Goal: Information Seeking & Learning: Learn about a topic

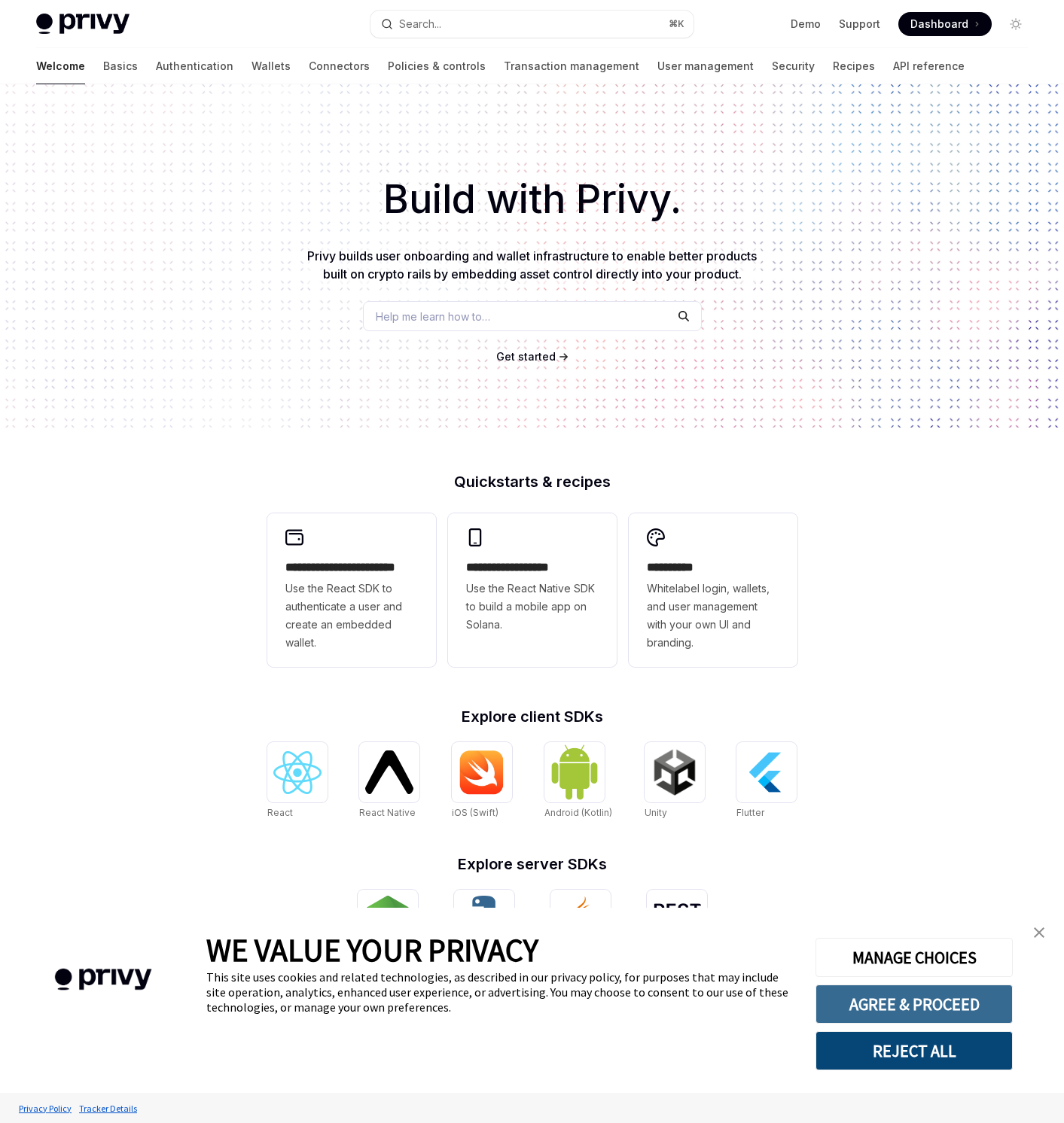
click at [982, 1009] on button "AGREE & PROCEED" at bounding box center [913, 1004] width 198 height 39
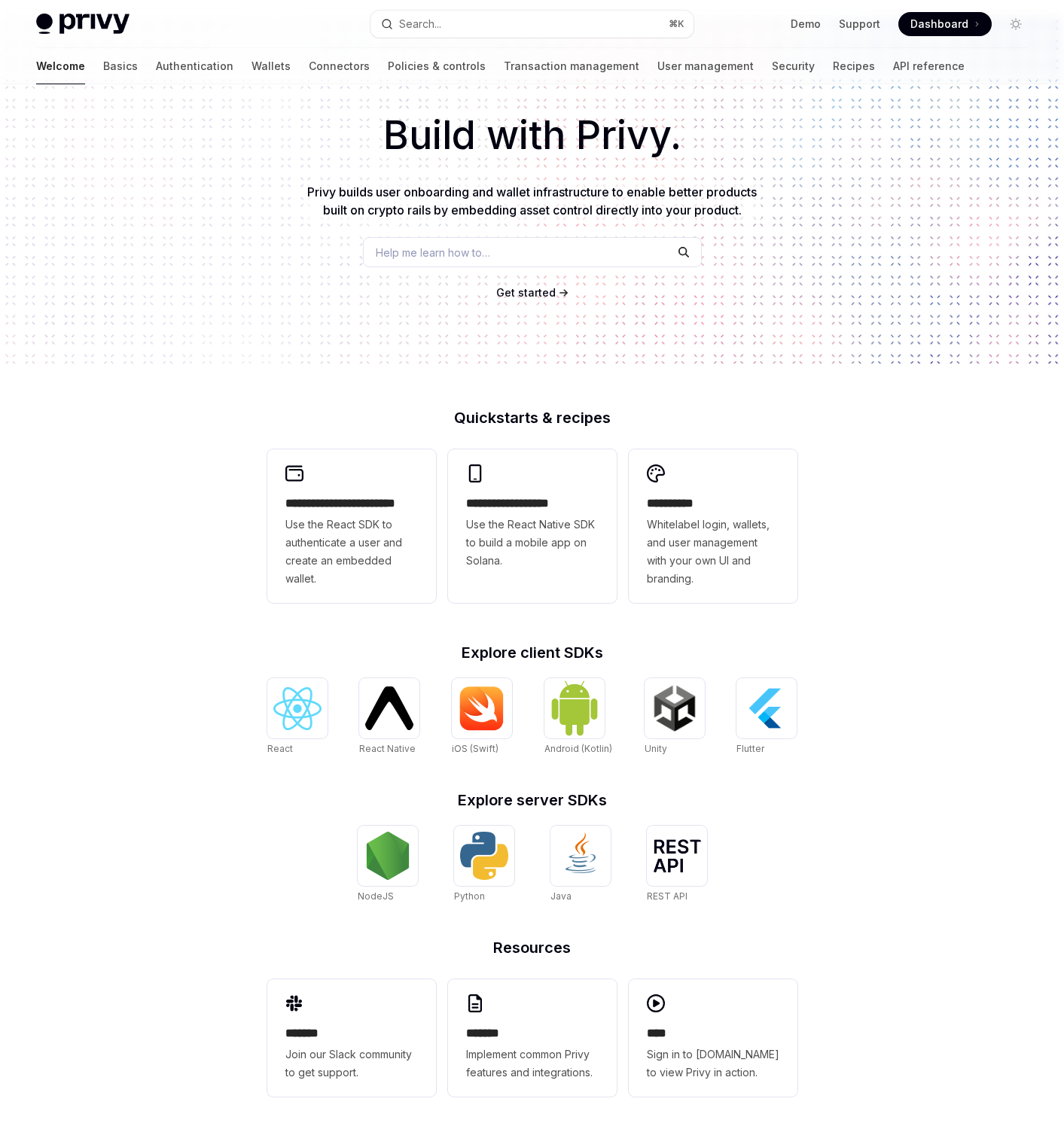
scroll to position [74, 0]
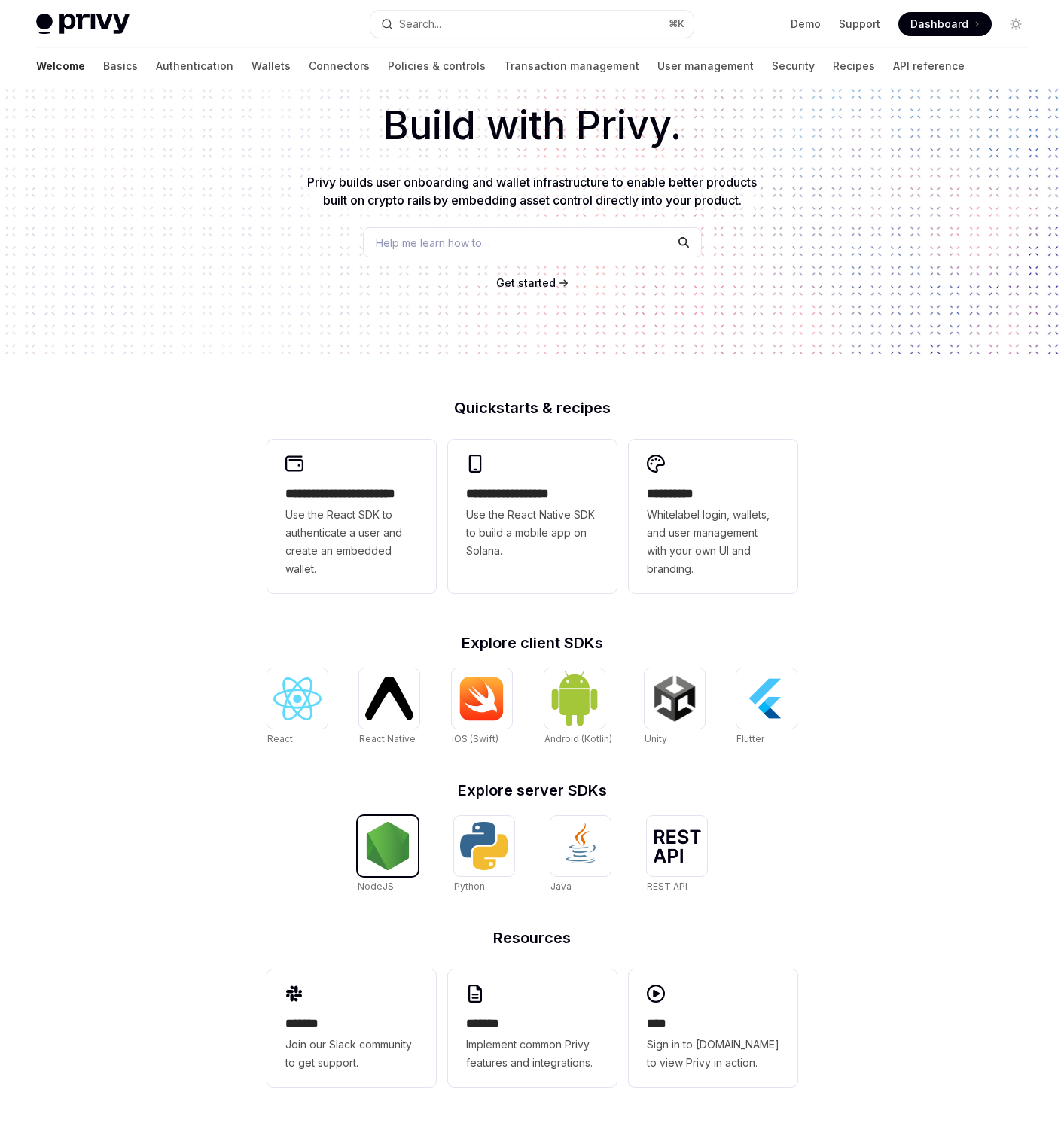
click at [378, 845] on img at bounding box center [387, 846] width 48 height 48
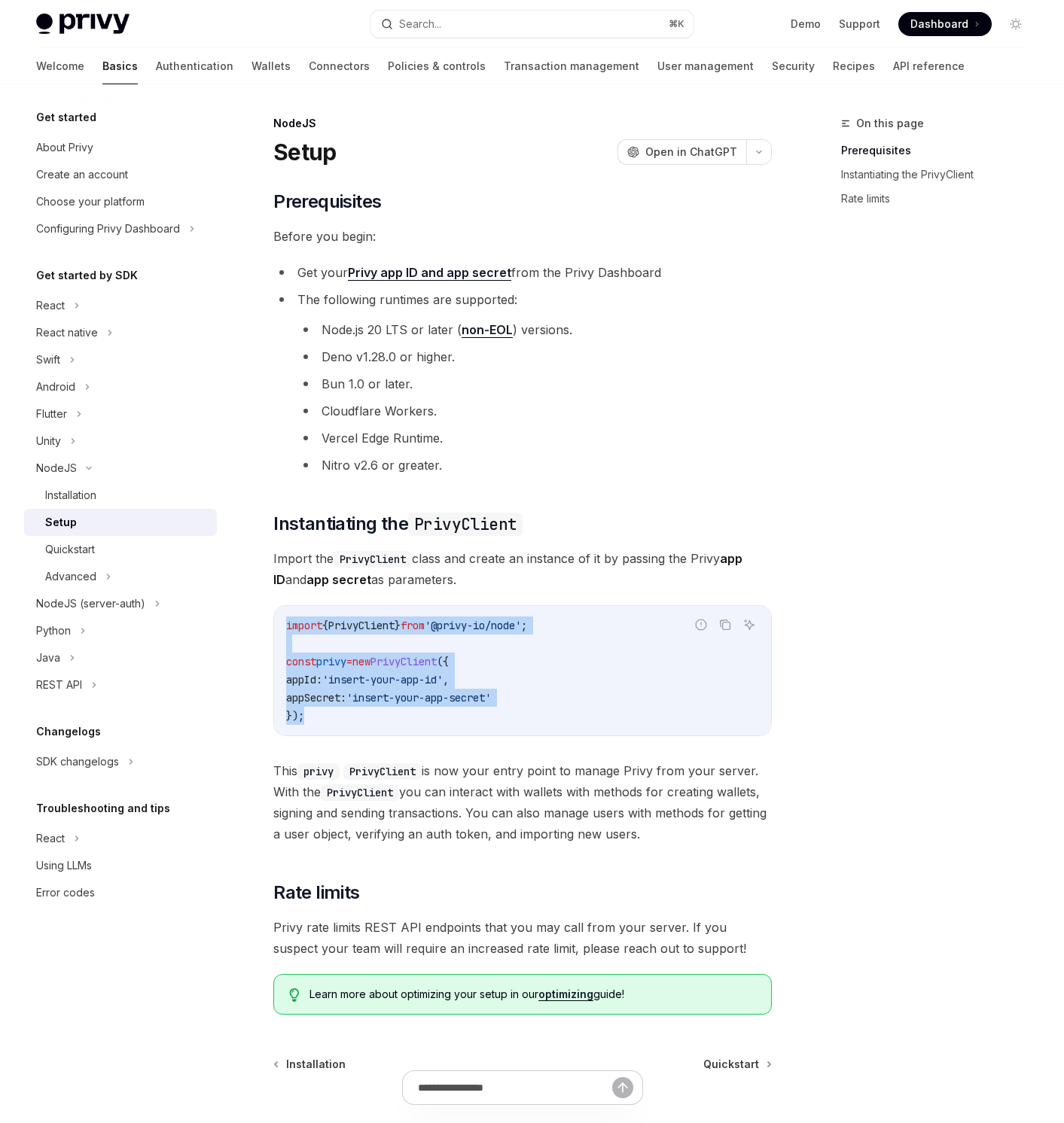
drag, startPoint x: 437, startPoint y: 725, endPoint x: 276, endPoint y: 609, distance: 198.4
click at [276, 609] on div "Report incorrect code Copy Ask AI import { PrivyClient } from '@privy-io/node' …" at bounding box center [523, 671] width 499 height 131
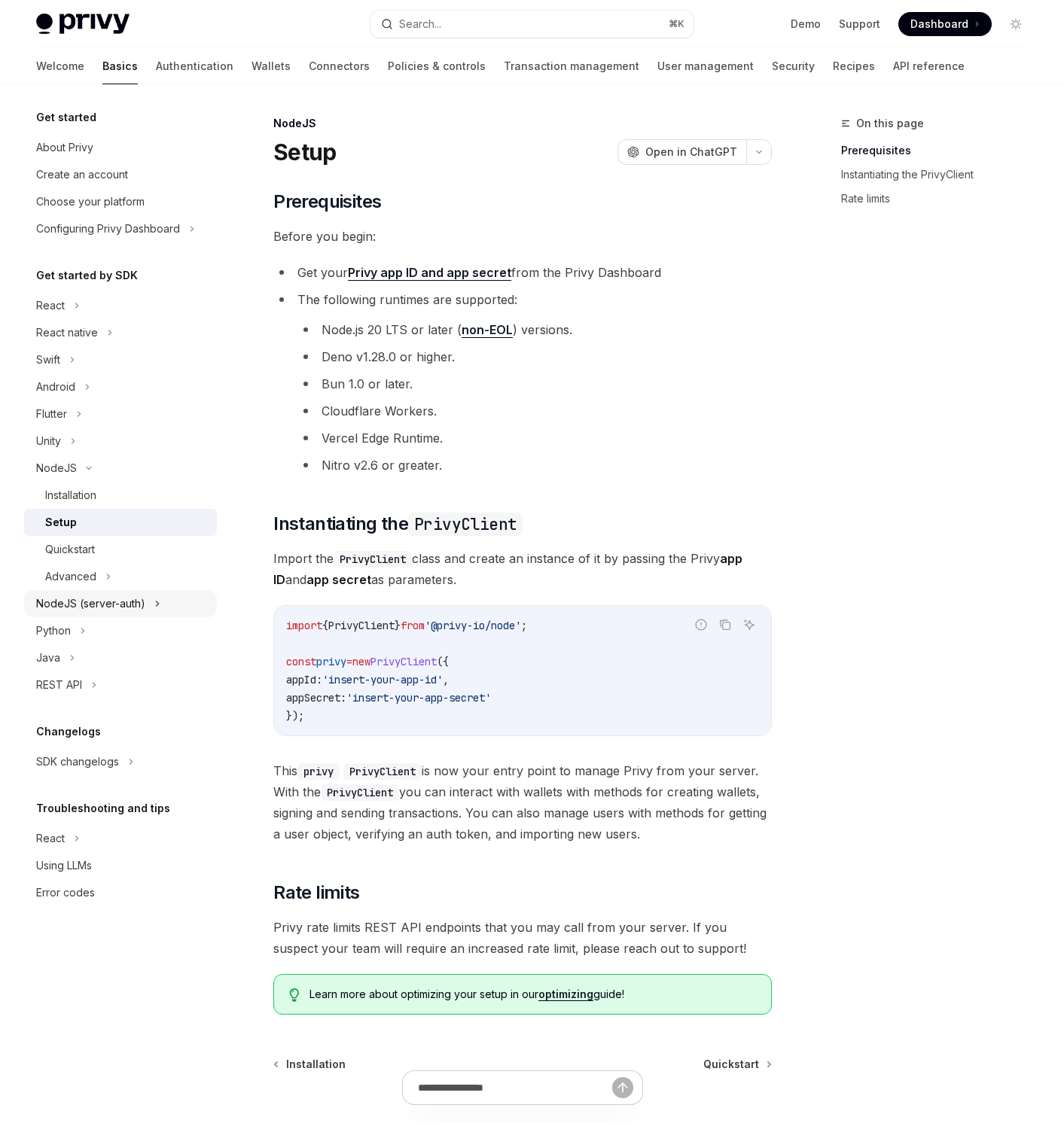
click at [145, 606] on div "NodeJS (server-auth)" at bounding box center [120, 604] width 192 height 27
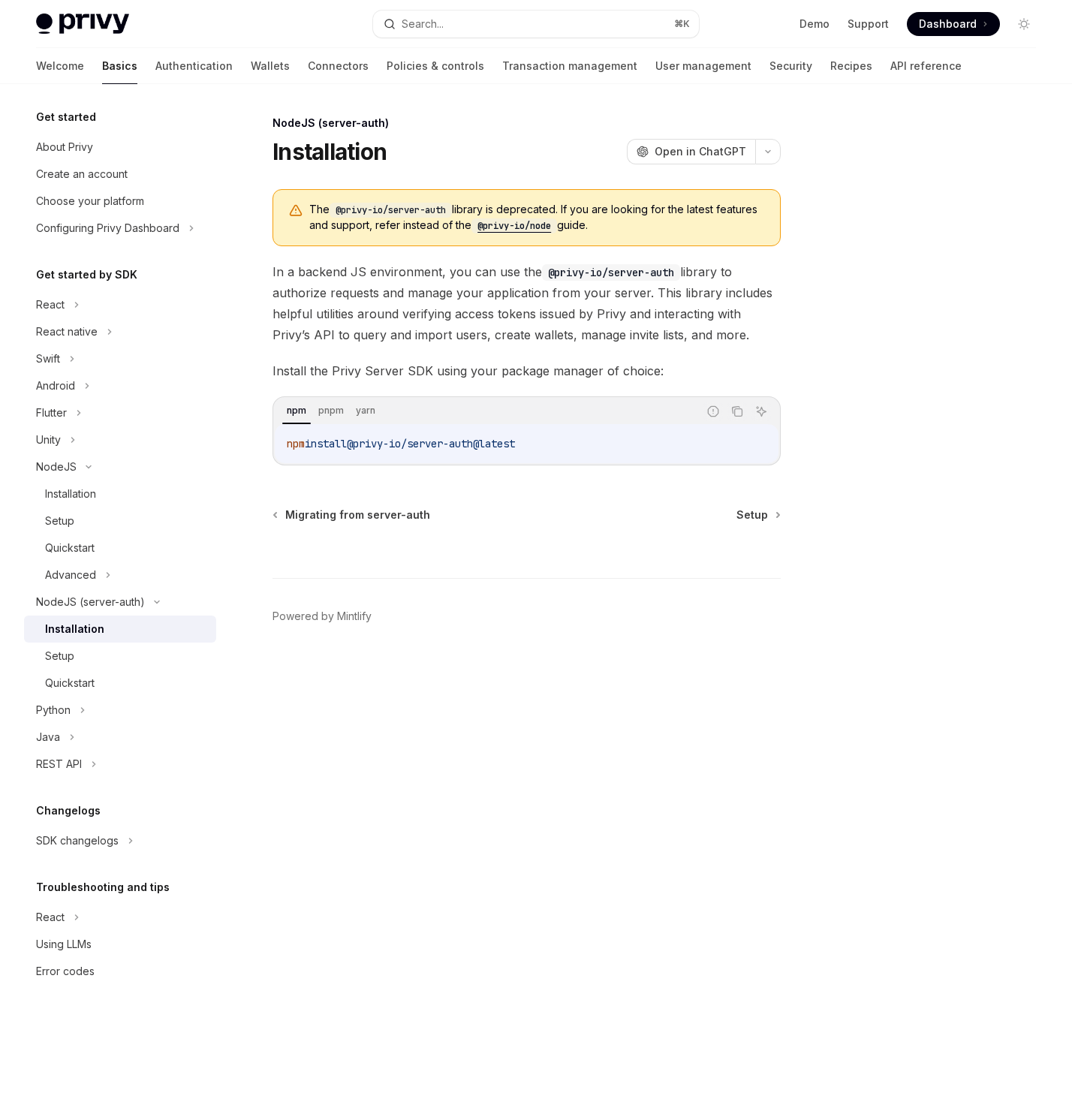
click at [151, 642] on link "Installation" at bounding box center [119, 630] width 192 height 27
click at [130, 654] on div "Setup" at bounding box center [126, 656] width 162 height 18
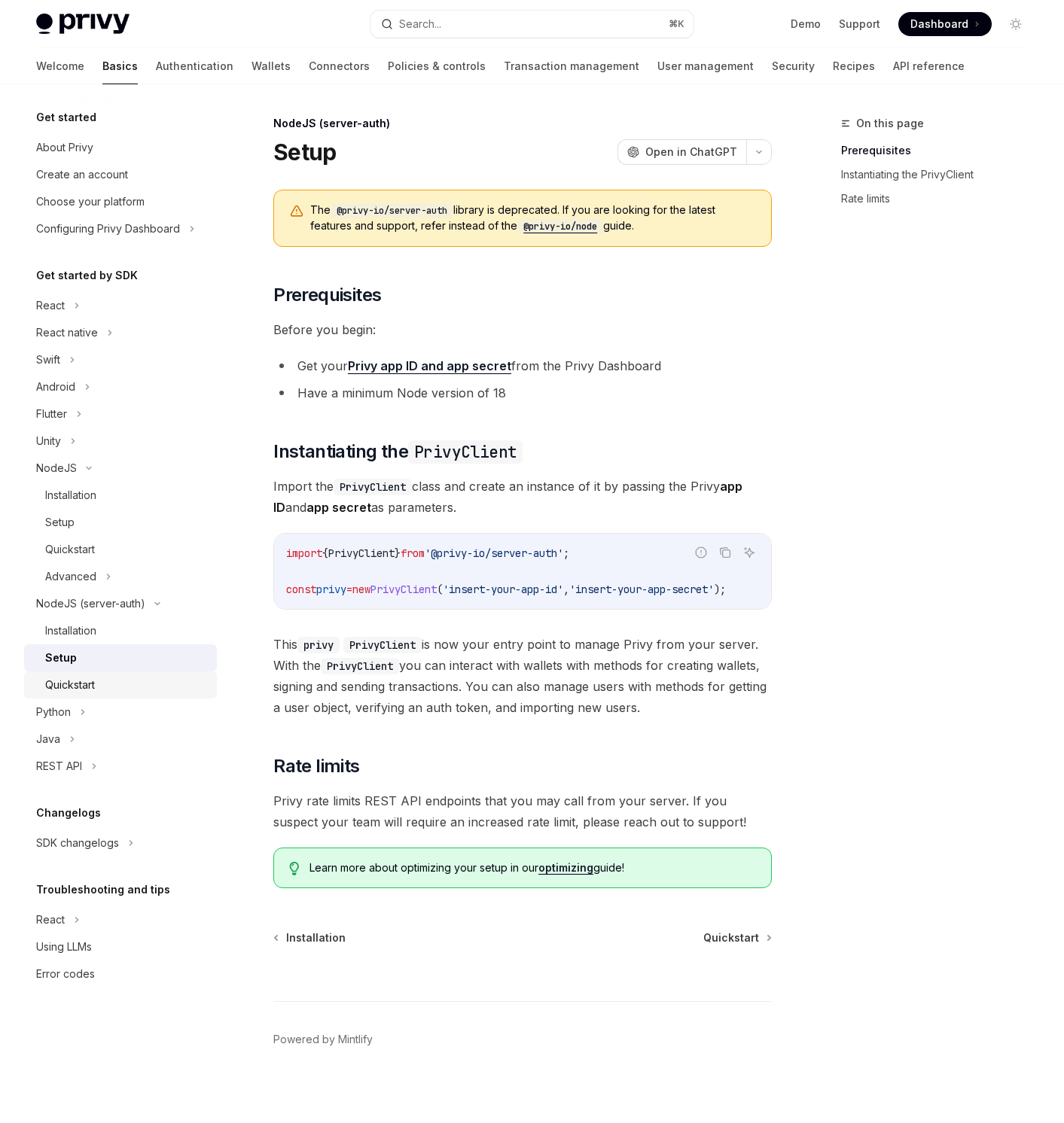
click at [176, 690] on div "Quickstart" at bounding box center [127, 684] width 163 height 18
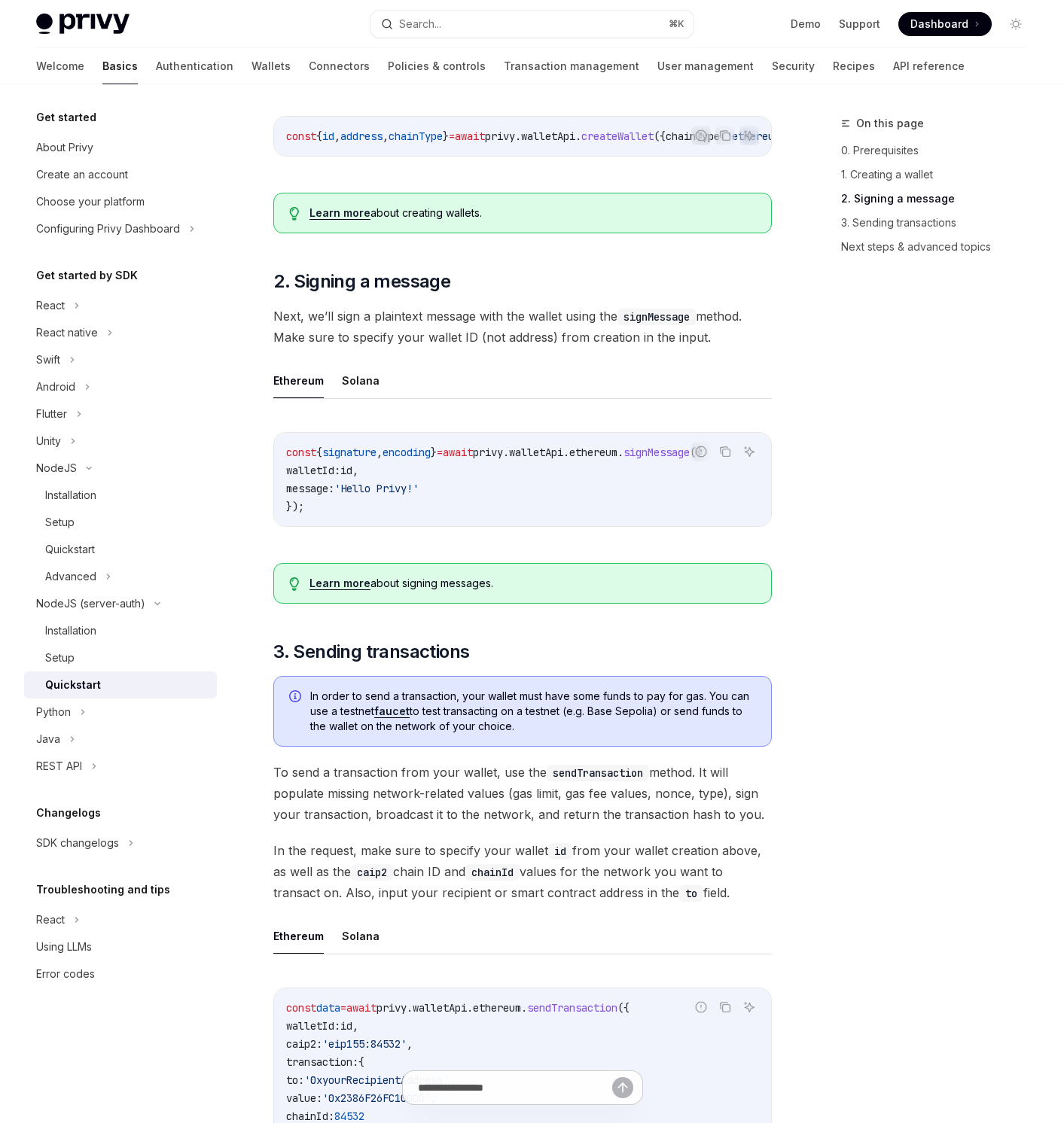
scroll to position [1251, 0]
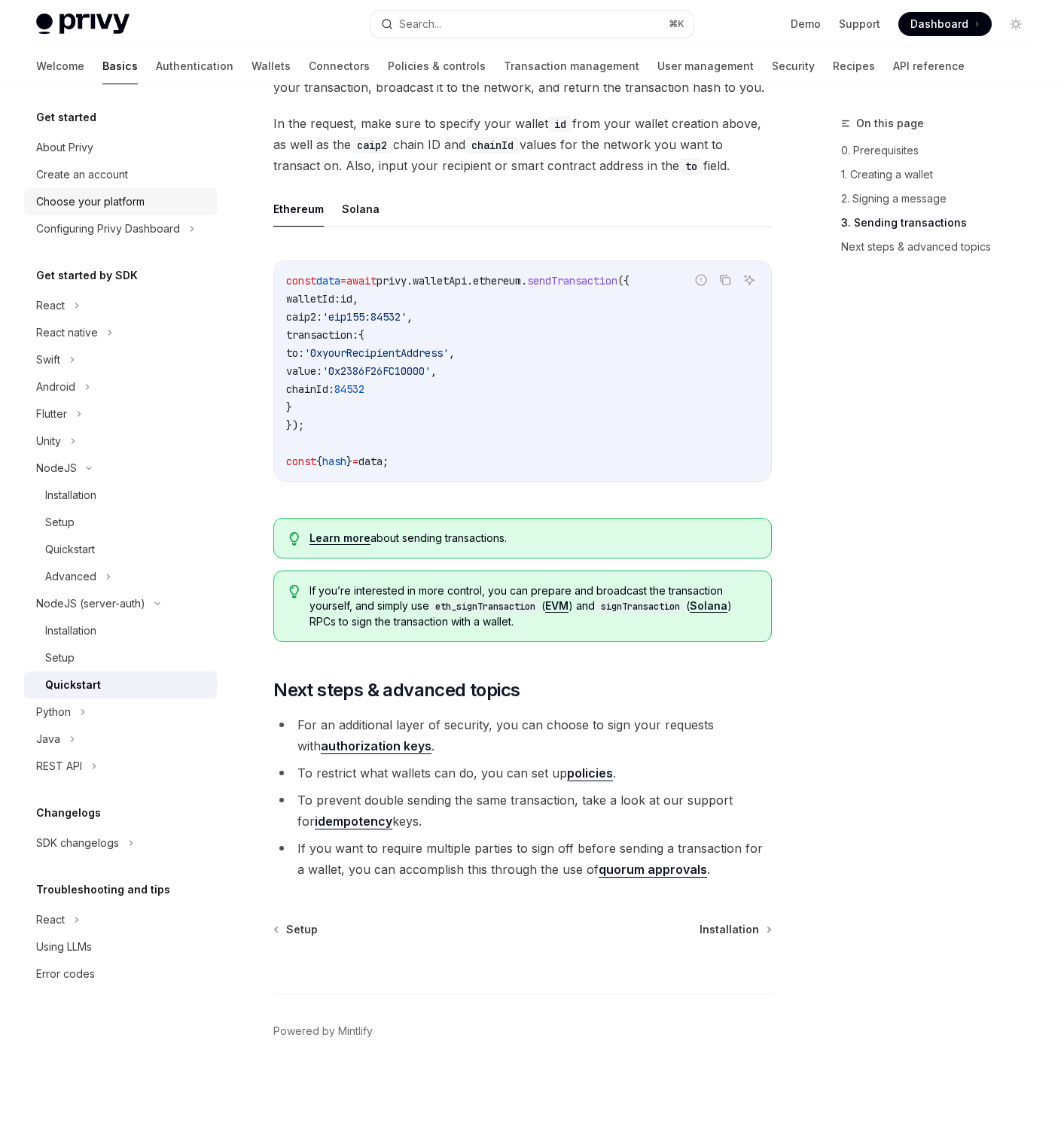
click at [158, 212] on link "Choose your platform" at bounding box center [120, 202] width 192 height 27
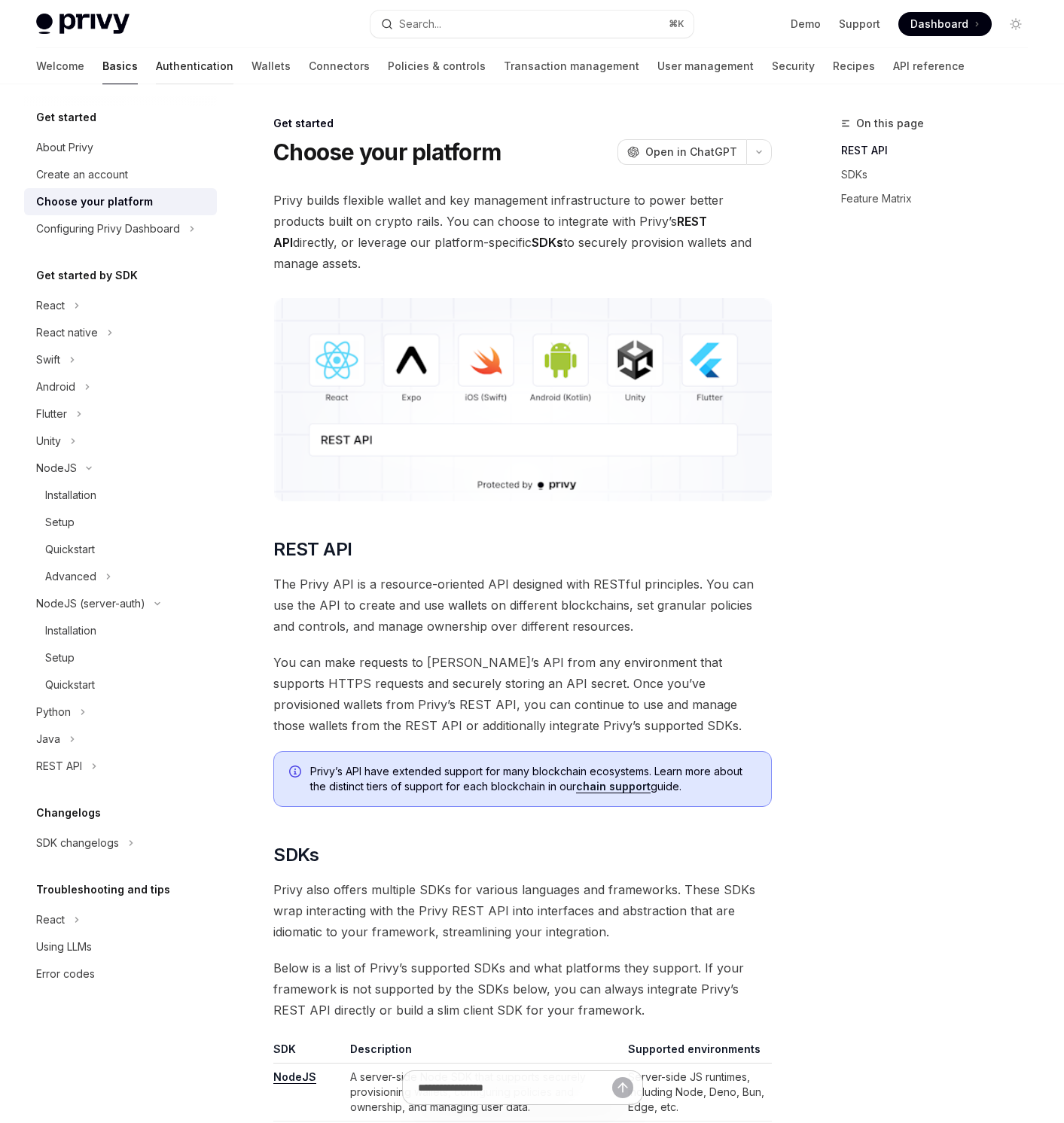
click at [156, 70] on link "Authentication" at bounding box center [194, 66] width 78 height 36
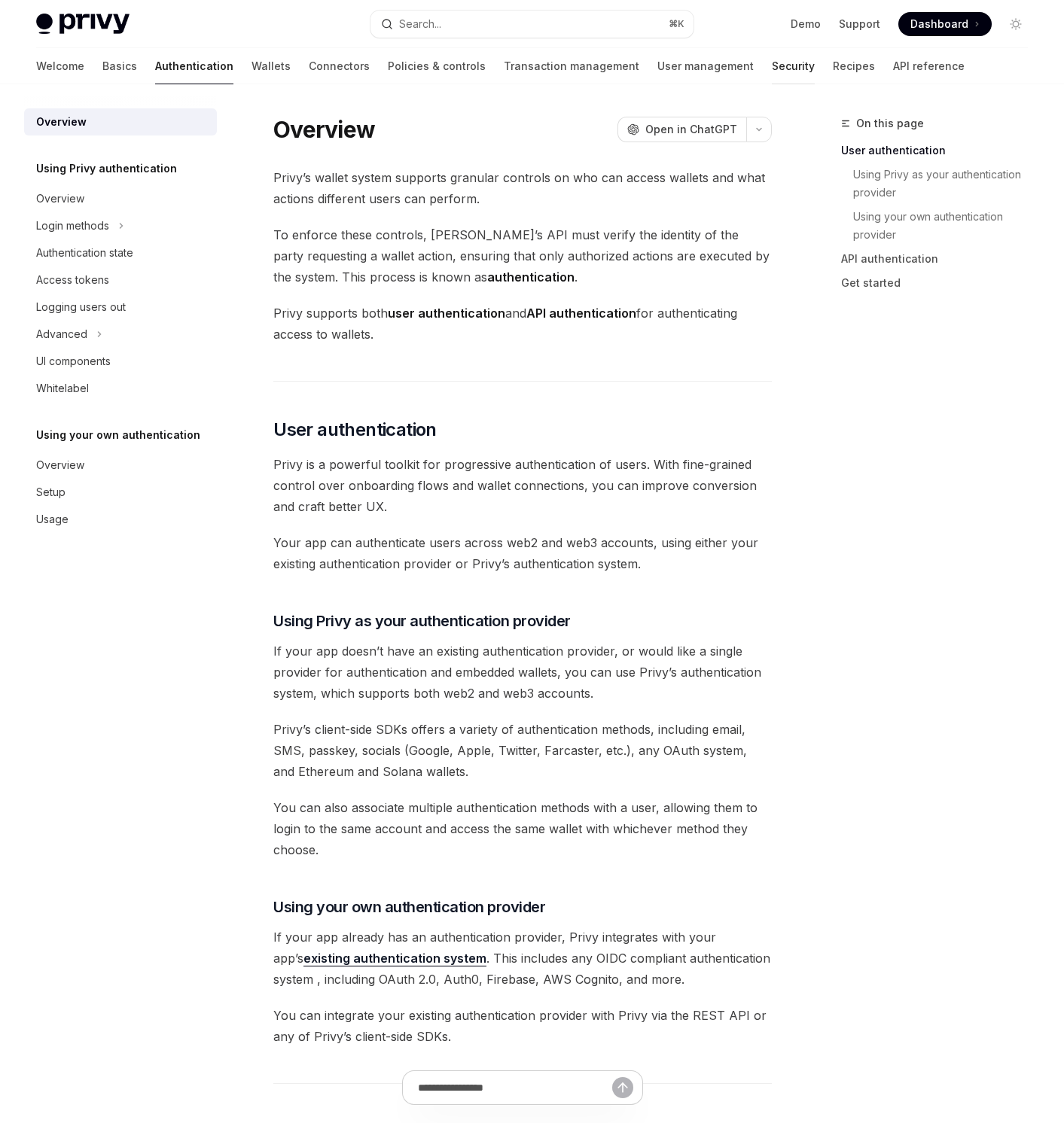
click at [771, 64] on link "Security" at bounding box center [793, 66] width 43 height 36
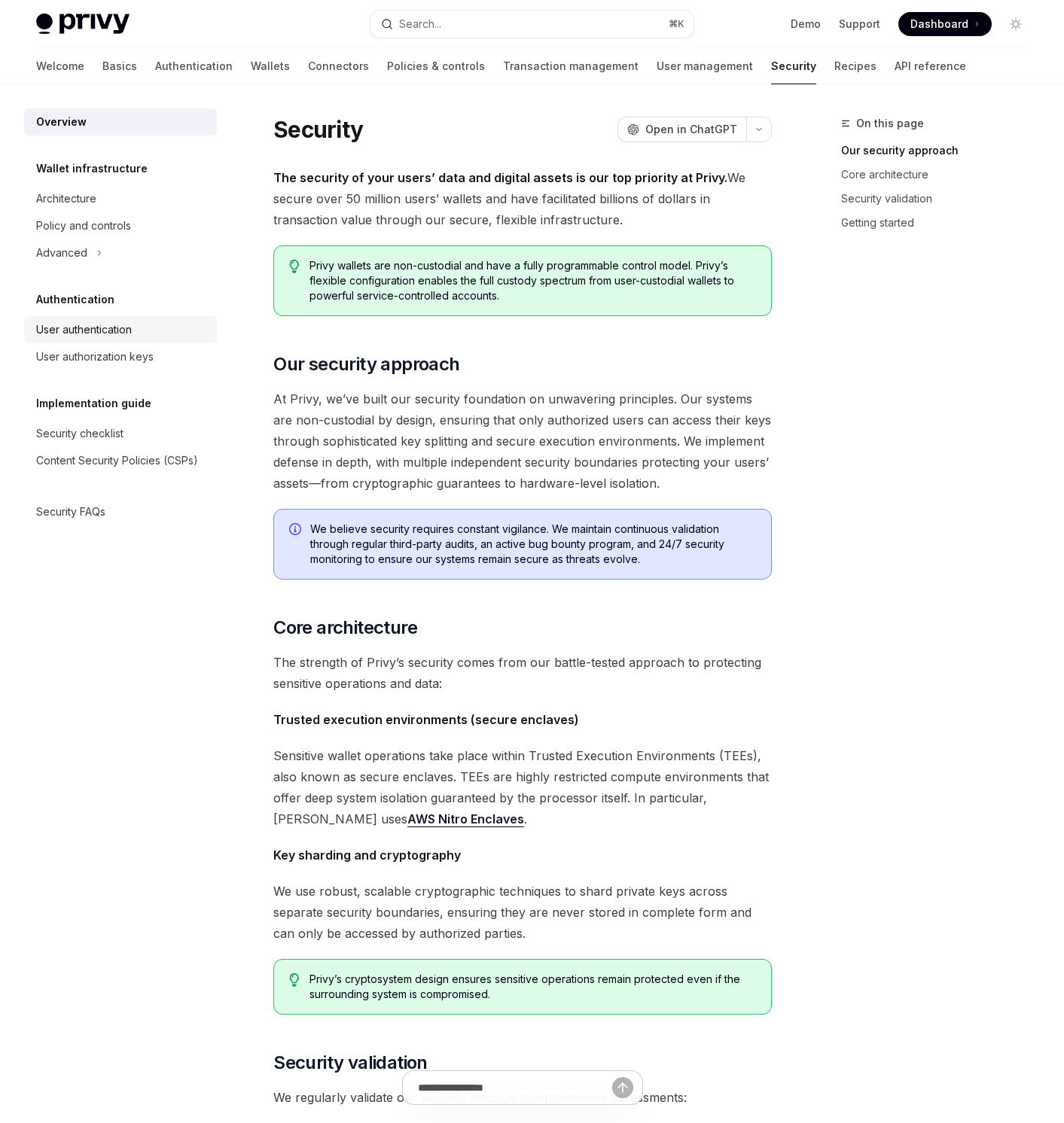
click at [122, 321] on div "User authentication" at bounding box center [84, 329] width 96 height 18
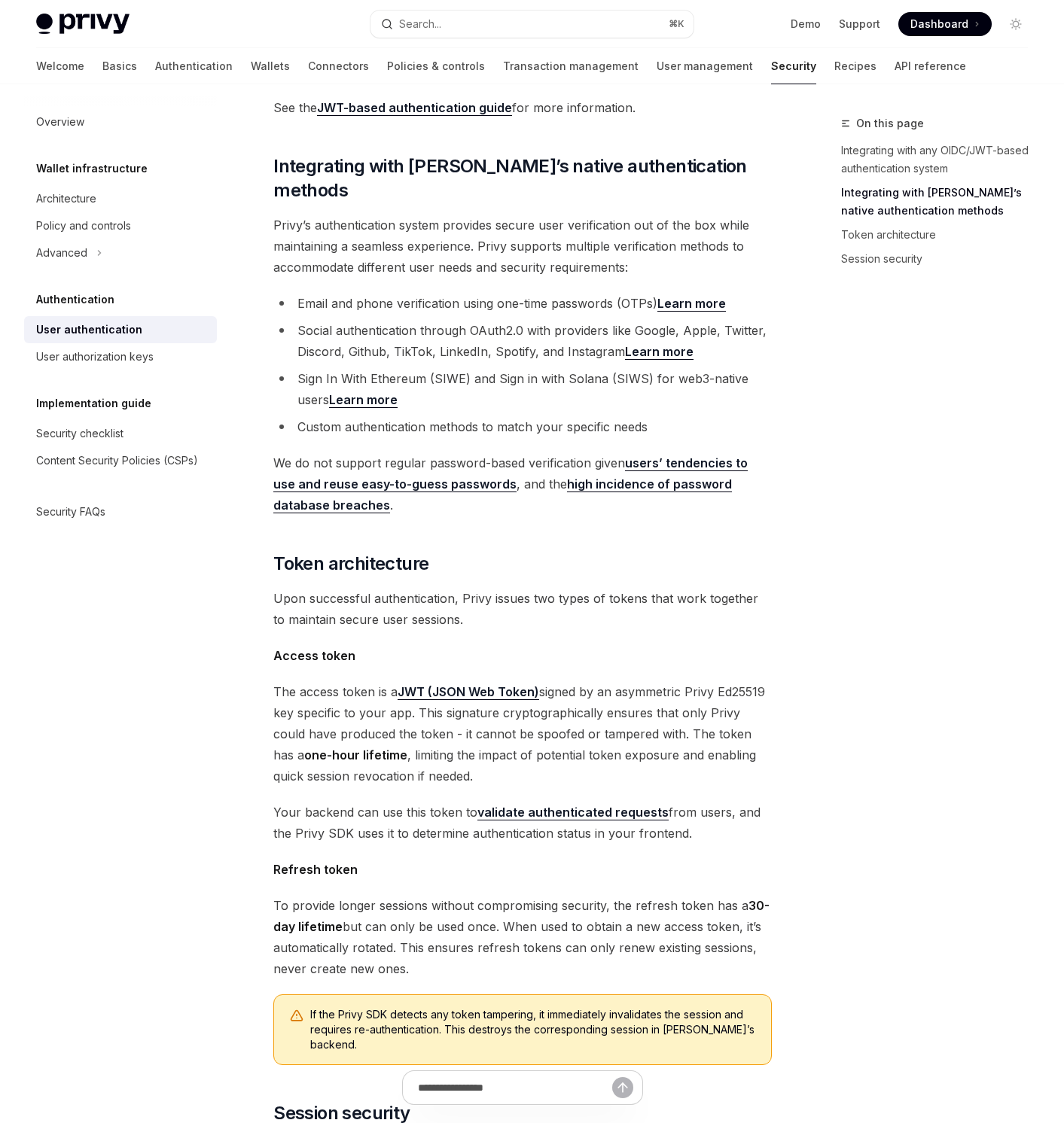
scroll to position [725, 0]
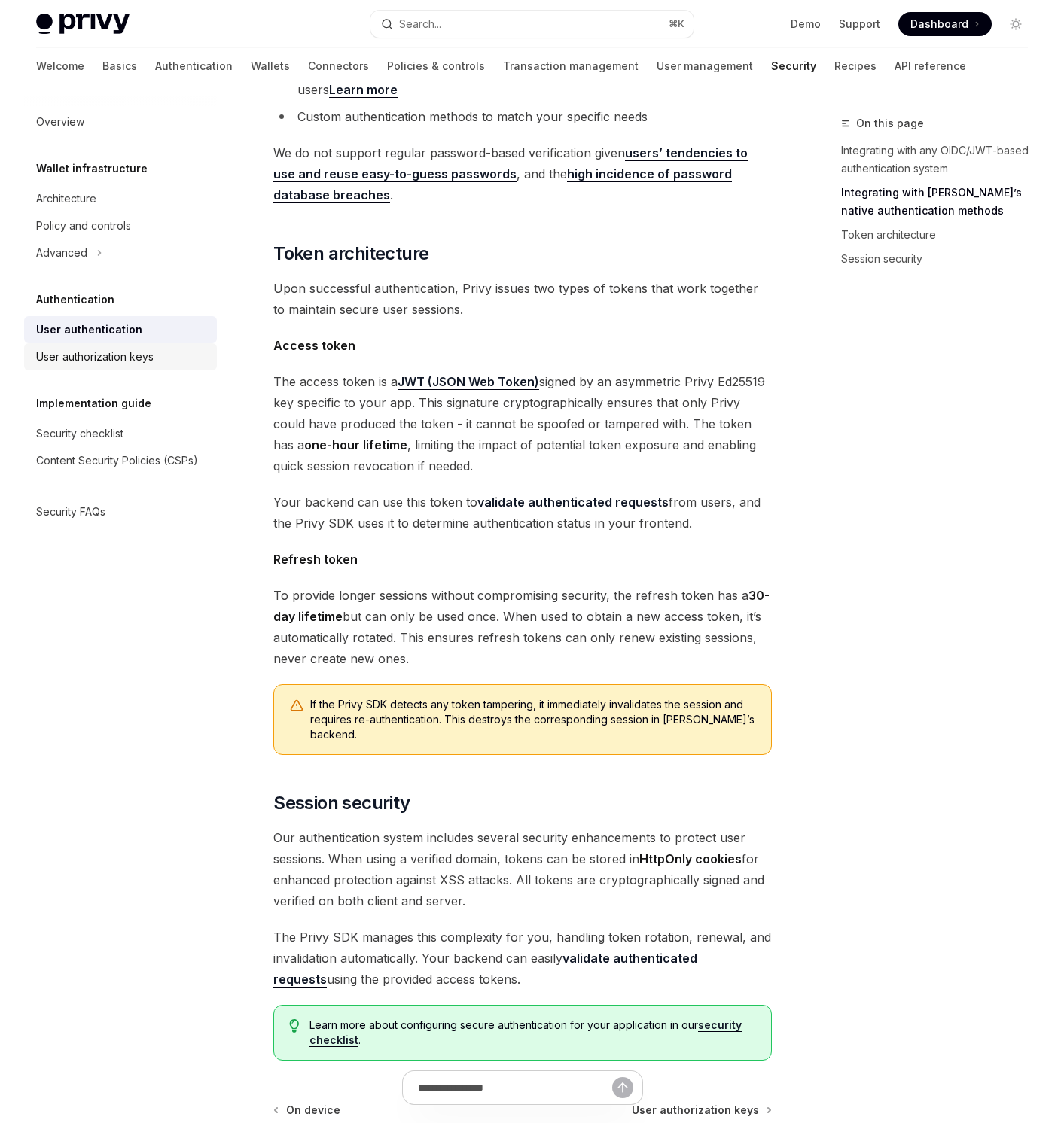
click at [135, 360] on div "User authorization keys" at bounding box center [94, 357] width 117 height 18
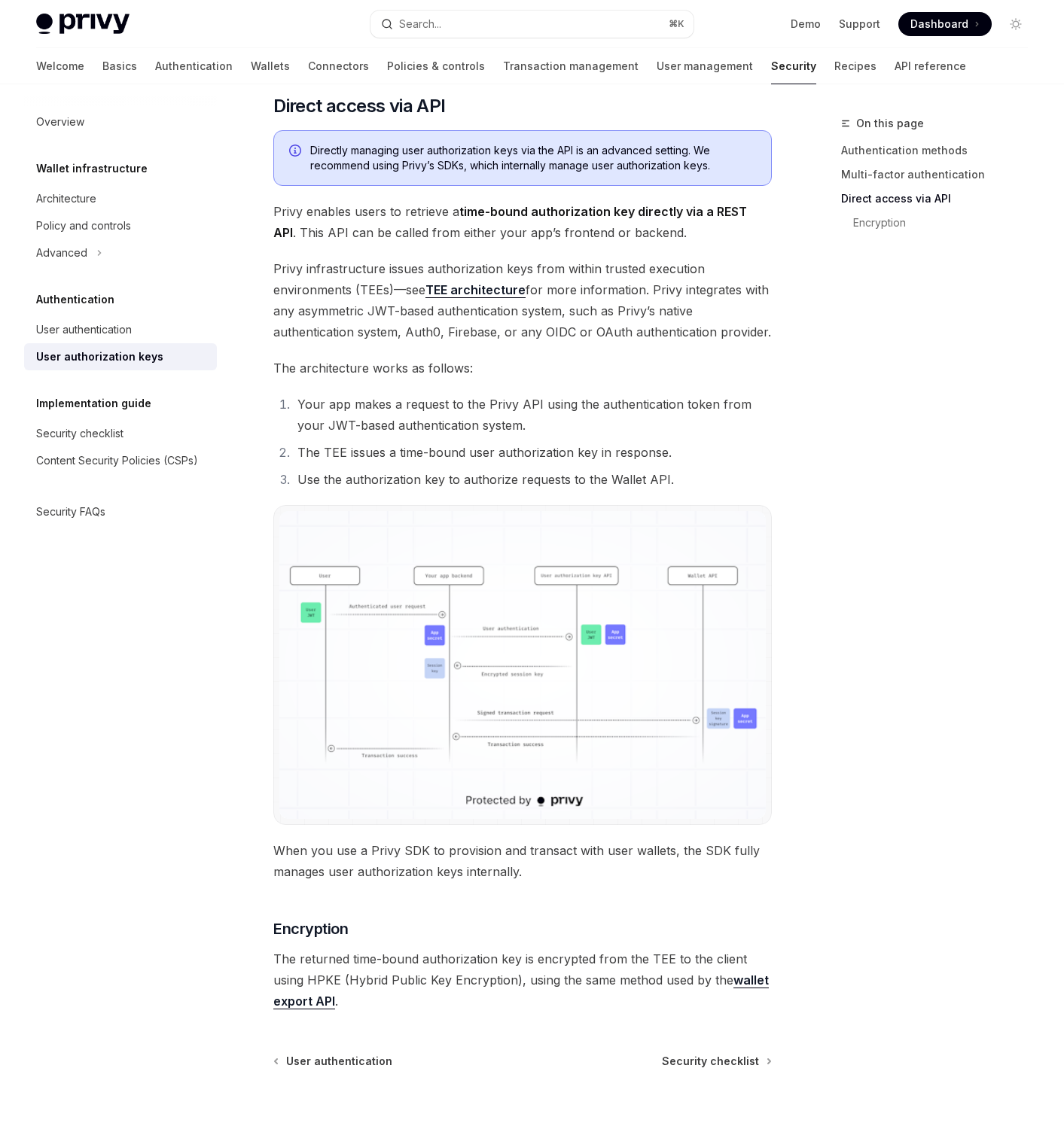
scroll to position [895, 0]
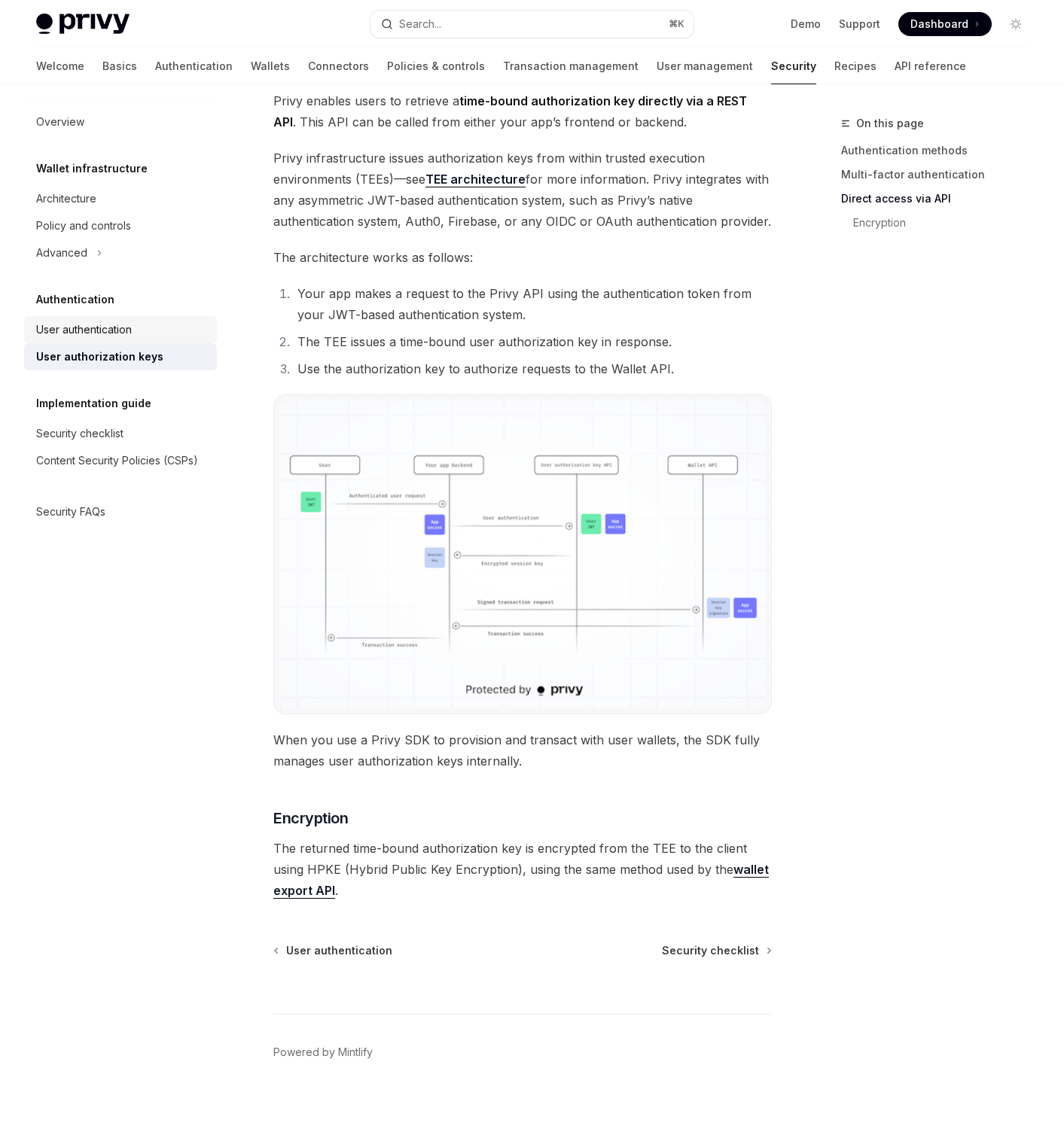
click at [129, 334] on div "User authentication" at bounding box center [84, 329] width 96 height 18
type textarea "*"
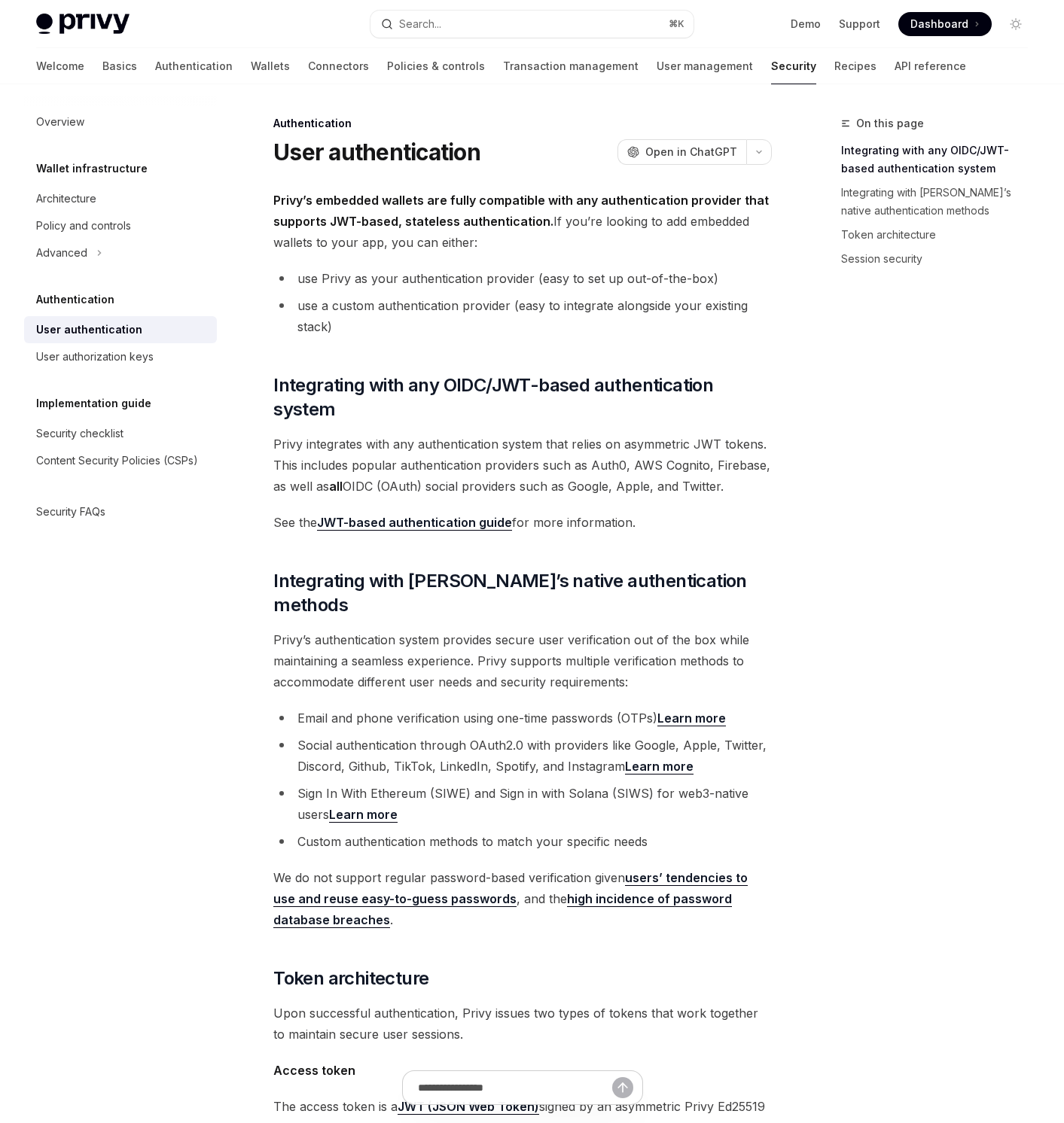
click at [657, 41] on div "Privy Docs home page Search... ⌘ K Demo Support Dashboard Dashboard Search..." at bounding box center [531, 24] width 991 height 48
